Goal: Find specific page/section: Find specific page/section

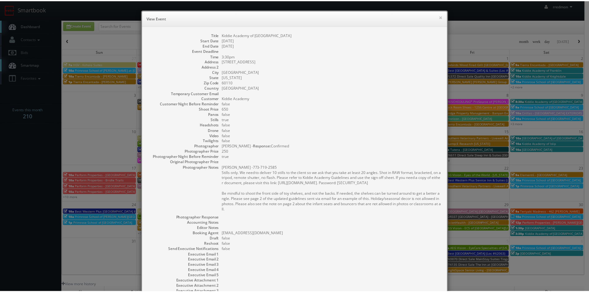
scroll to position [62, 0]
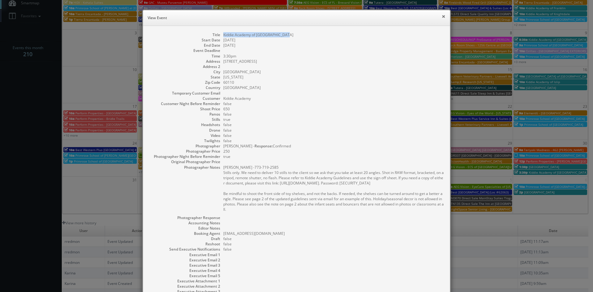
click at [442, 17] on button "×" at bounding box center [444, 16] width 4 height 4
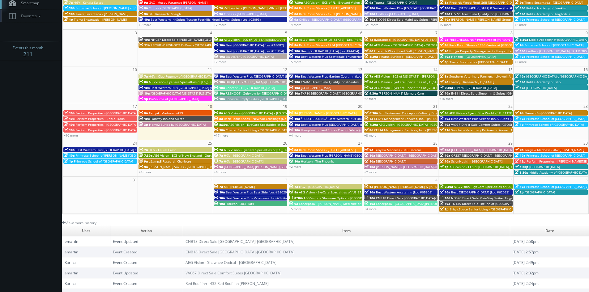
scroll to position [31, 0]
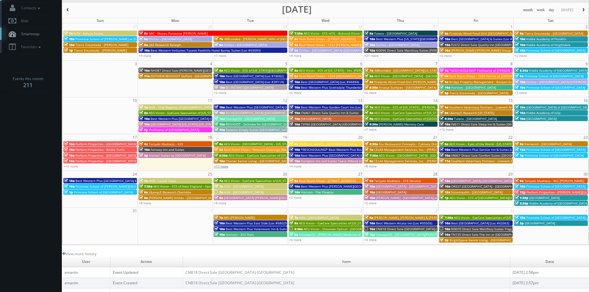
click at [225, 167] on link "+17 more" at bounding box center [221, 166] width 14 height 4
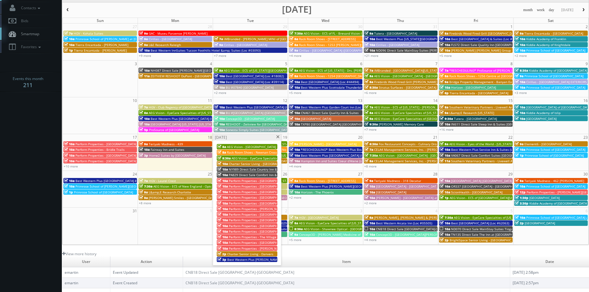
click at [235, 164] on span "Charter Senior Living - [GEOGRAPHIC_DATA]" at bounding box center [261, 164] width 64 height 4
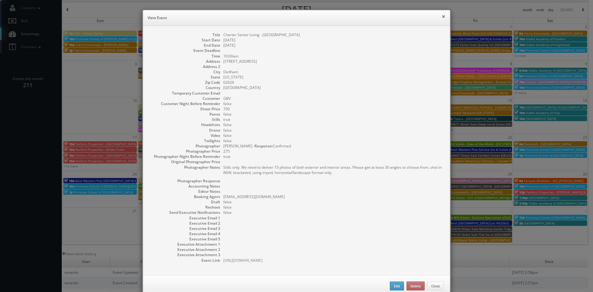
click at [442, 17] on button "×" at bounding box center [444, 16] width 4 height 4
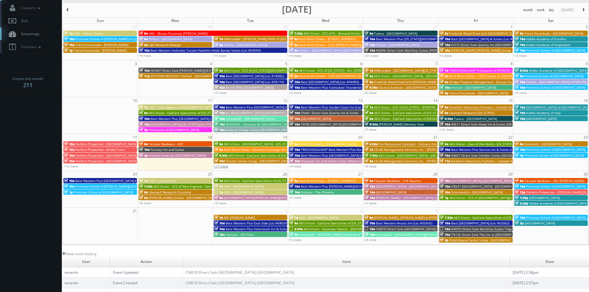
click at [227, 166] on link "+17 more" at bounding box center [221, 166] width 14 height 4
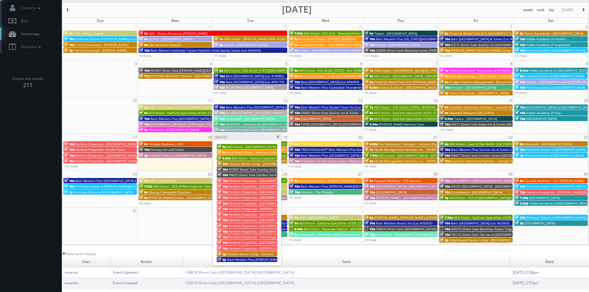
scroll to position [0, 0]
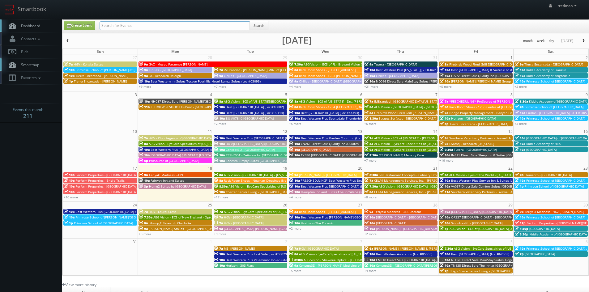
paste input "Charles Mitri"
type input "Charles Mitri"
click at [255, 24] on button "Search" at bounding box center [258, 25] width 19 height 9
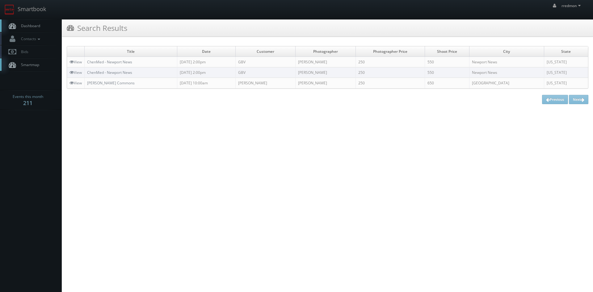
click at [33, 27] on span "Dashboard" at bounding box center [29, 25] width 22 height 5
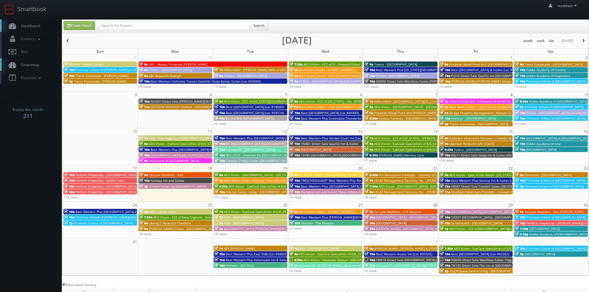
scroll to position [31, 0]
